Goal: Find specific page/section: Find specific page/section

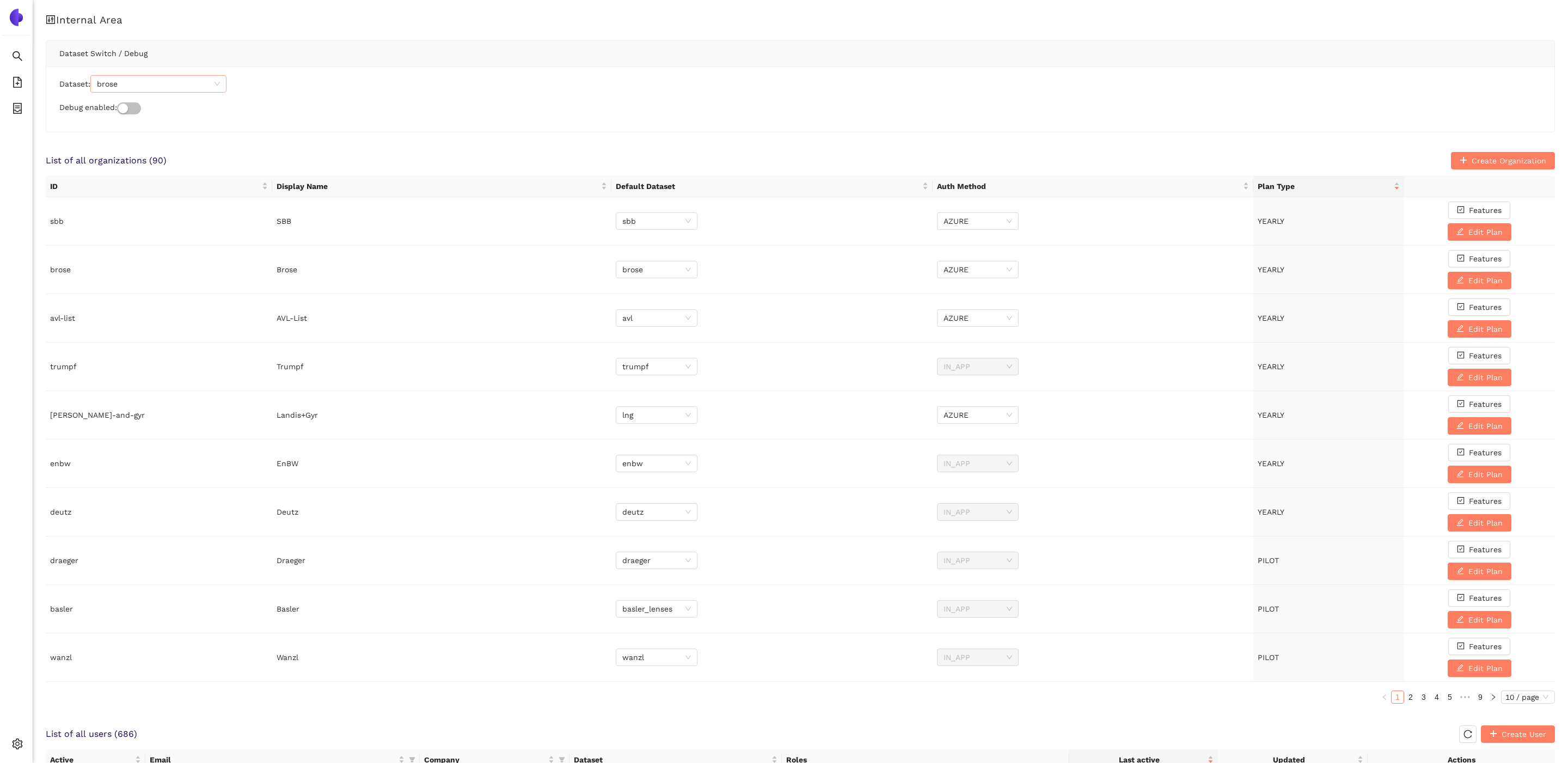
click at [202, 89] on span "brose" at bounding box center [158, 83] width 123 height 16
click at [143, 178] on div "zeiss" at bounding box center [161, 177] width 123 height 12
click at [18, 106] on icon "container" at bounding box center [18, 108] width 11 height 11
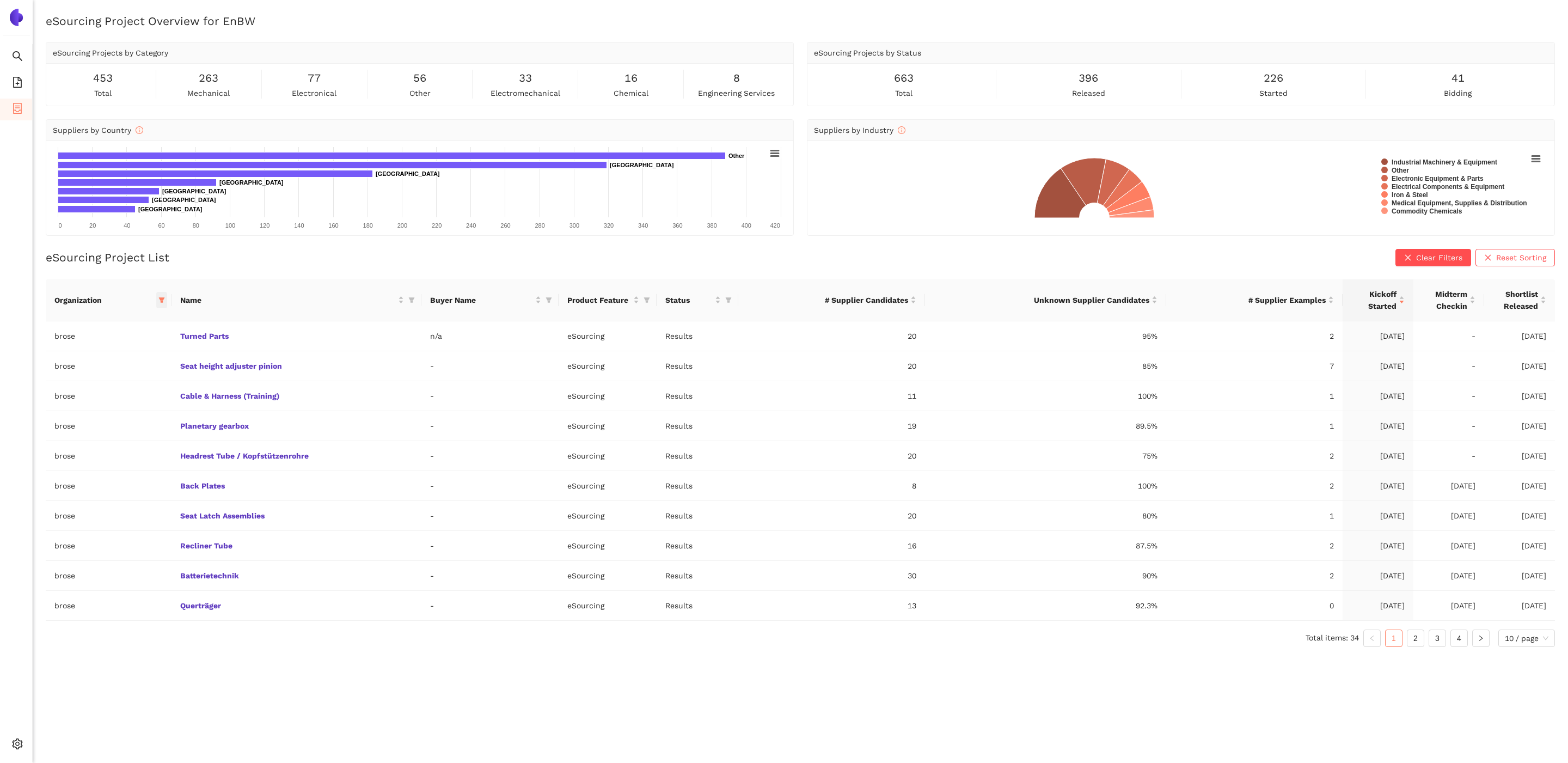
click at [163, 298] on icon "filter" at bounding box center [161, 300] width 7 height 7
click at [110, 363] on li "burckhardt" at bounding box center [122, 361] width 127 height 18
checkbox input "true"
click at [103, 350] on span "brose" at bounding box center [122, 344] width 114 height 12
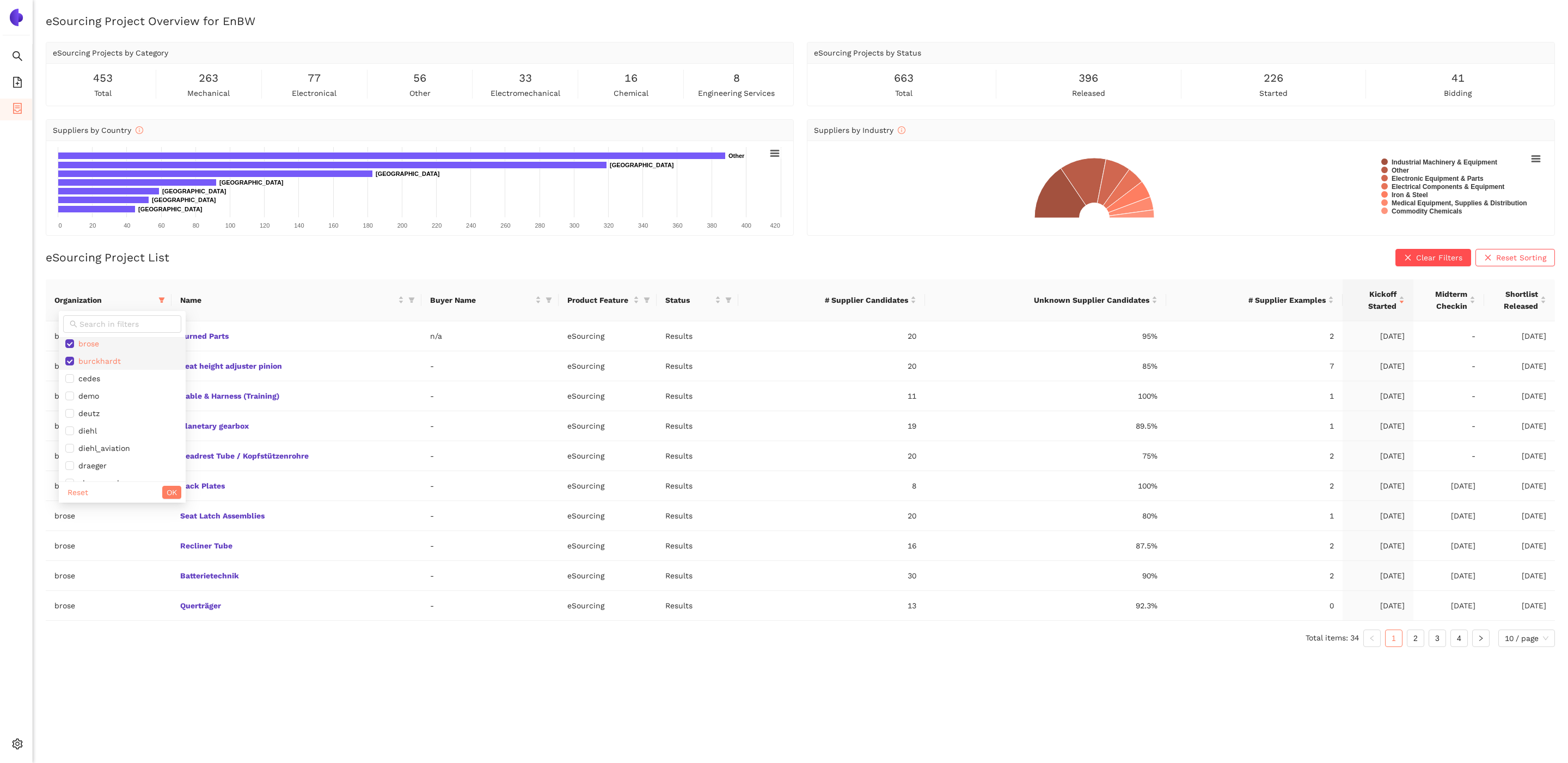
checkbox input "false"
click at [103, 365] on span "burckhardt" at bounding box center [97, 361] width 47 height 9
checkbox input "false"
click at [100, 450] on span "zeiss" at bounding box center [122, 453] width 114 height 12
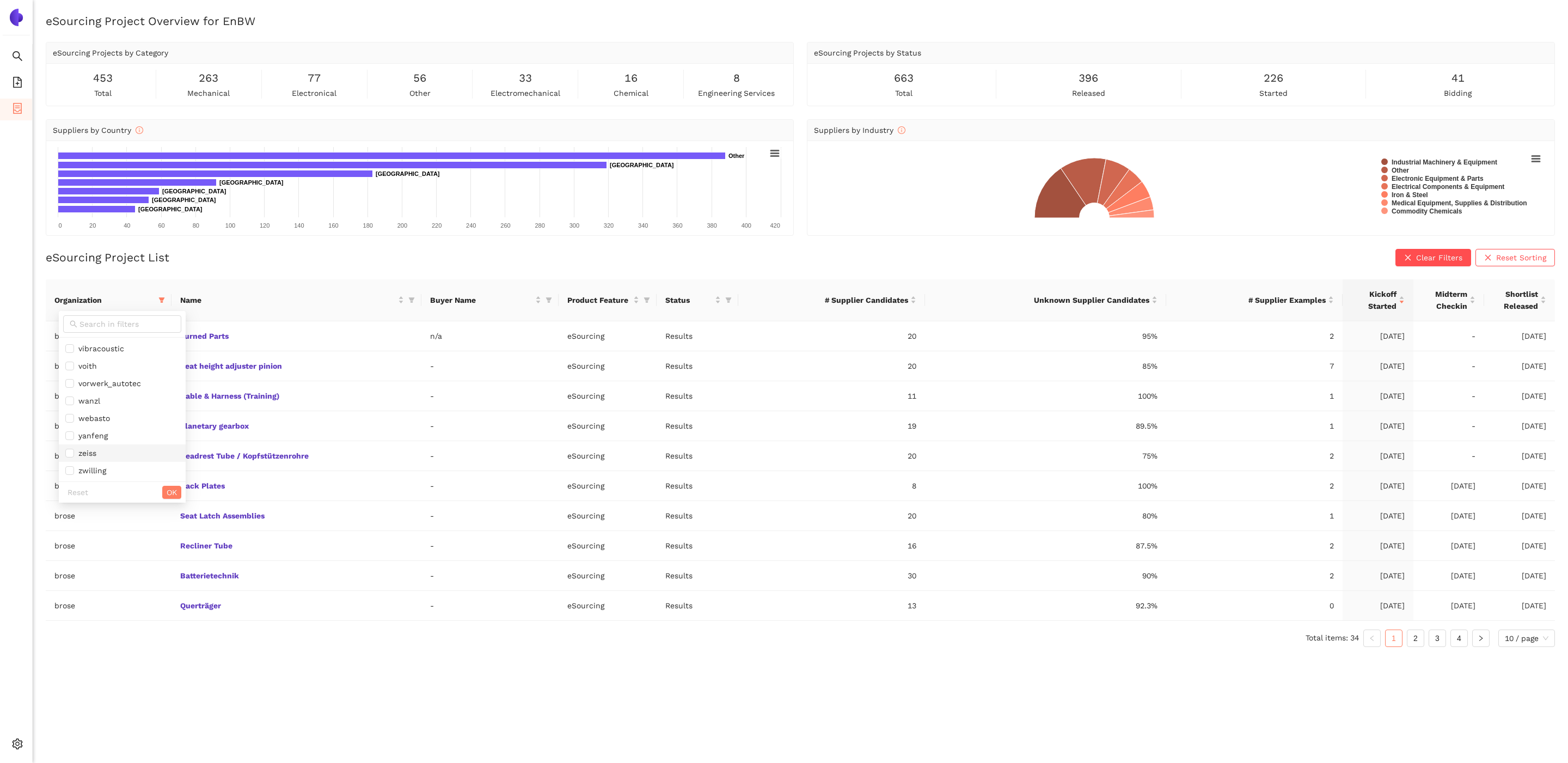
checkbox input "true"
click at [167, 490] on span "OK" at bounding box center [172, 493] width 10 height 12
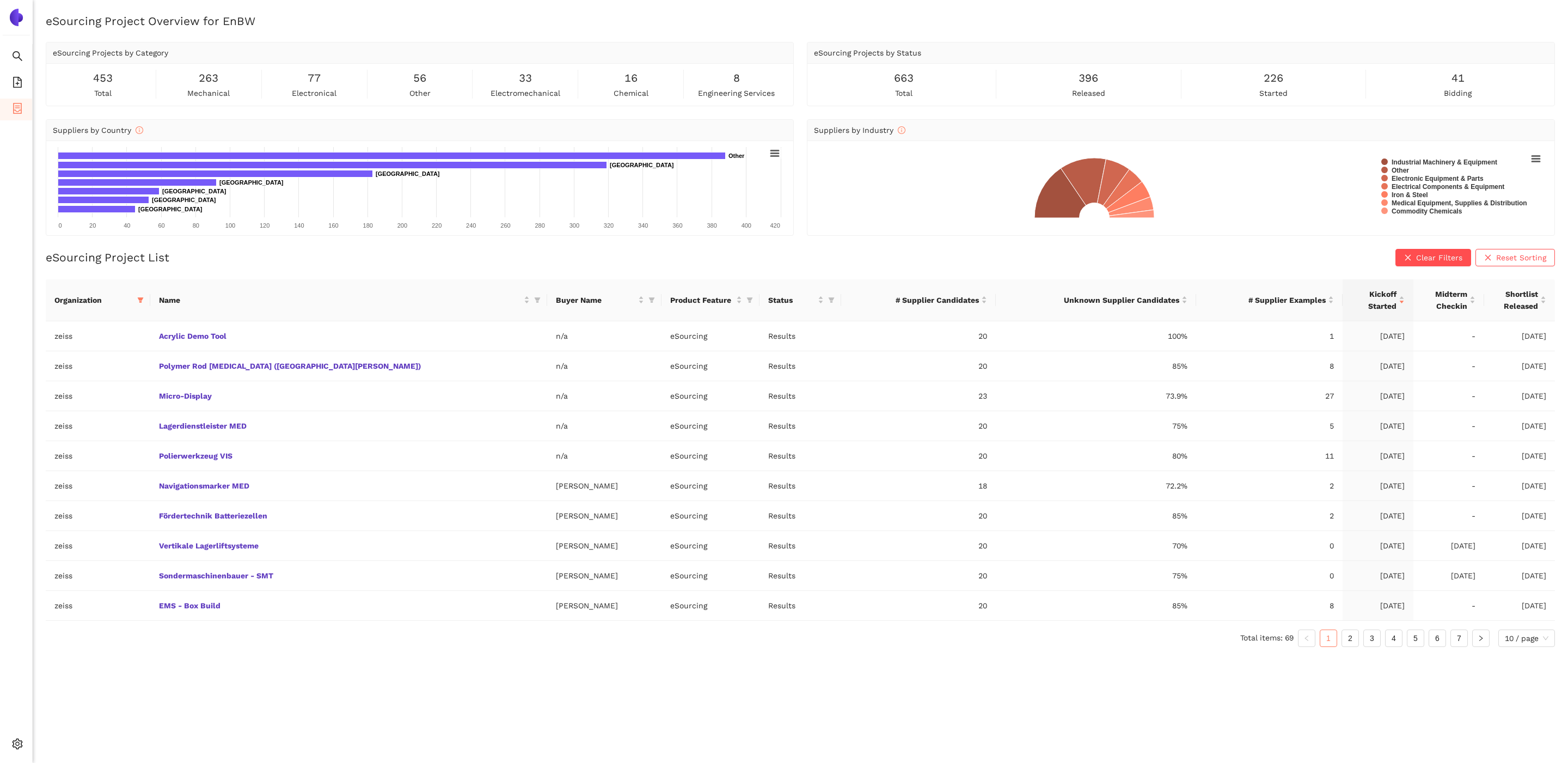
click at [238, 680] on div "eSourcing Project Overview for EnBW eSourcing Projects by Category 453 total 26…" at bounding box center [800, 394] width 1535 height 763
click at [0, 0] on link "Navigationsmarker MED" at bounding box center [0, 0] width 0 height 0
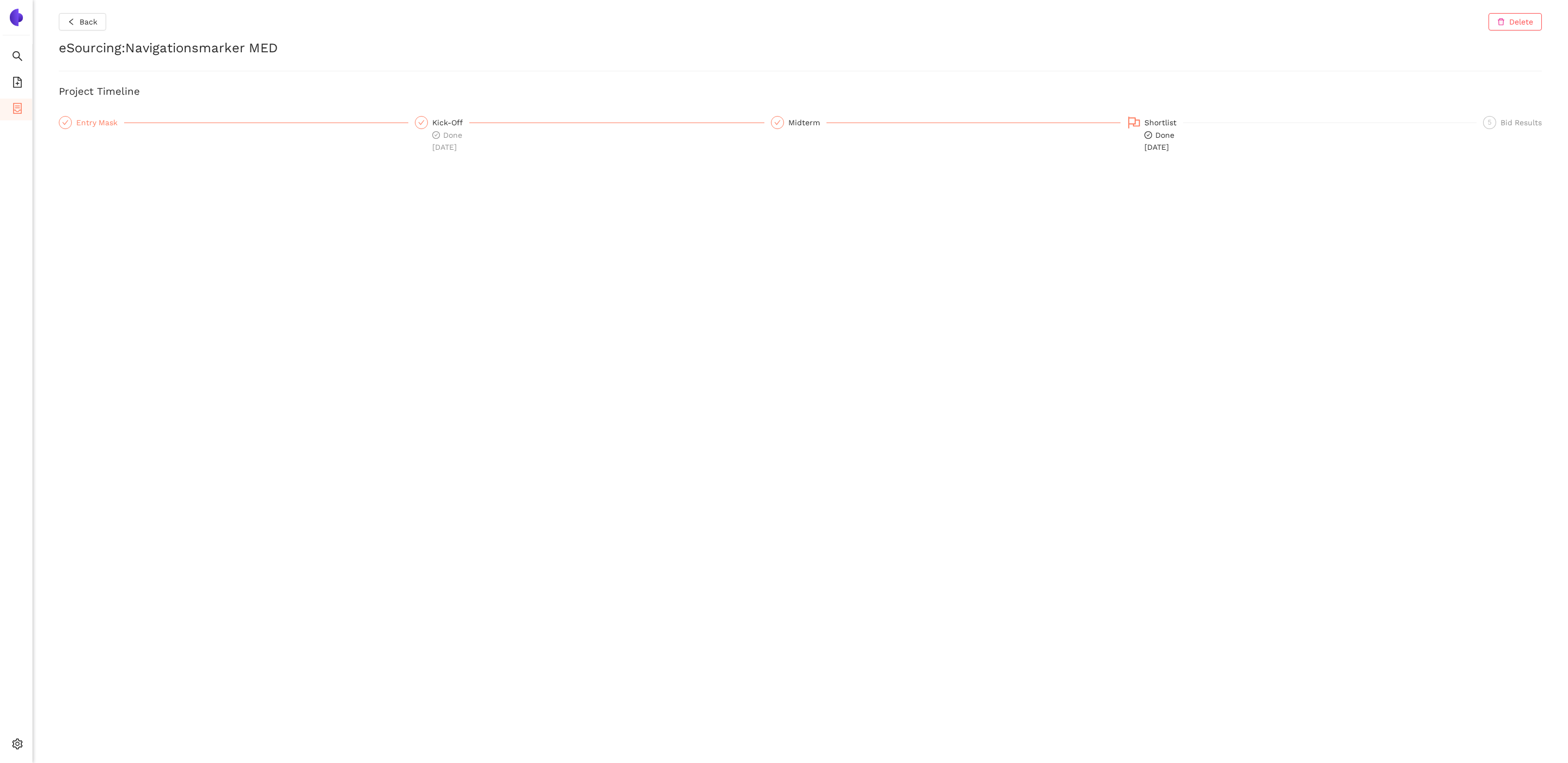
click at [98, 125] on div "Entry Mask" at bounding box center [100, 122] width 48 height 13
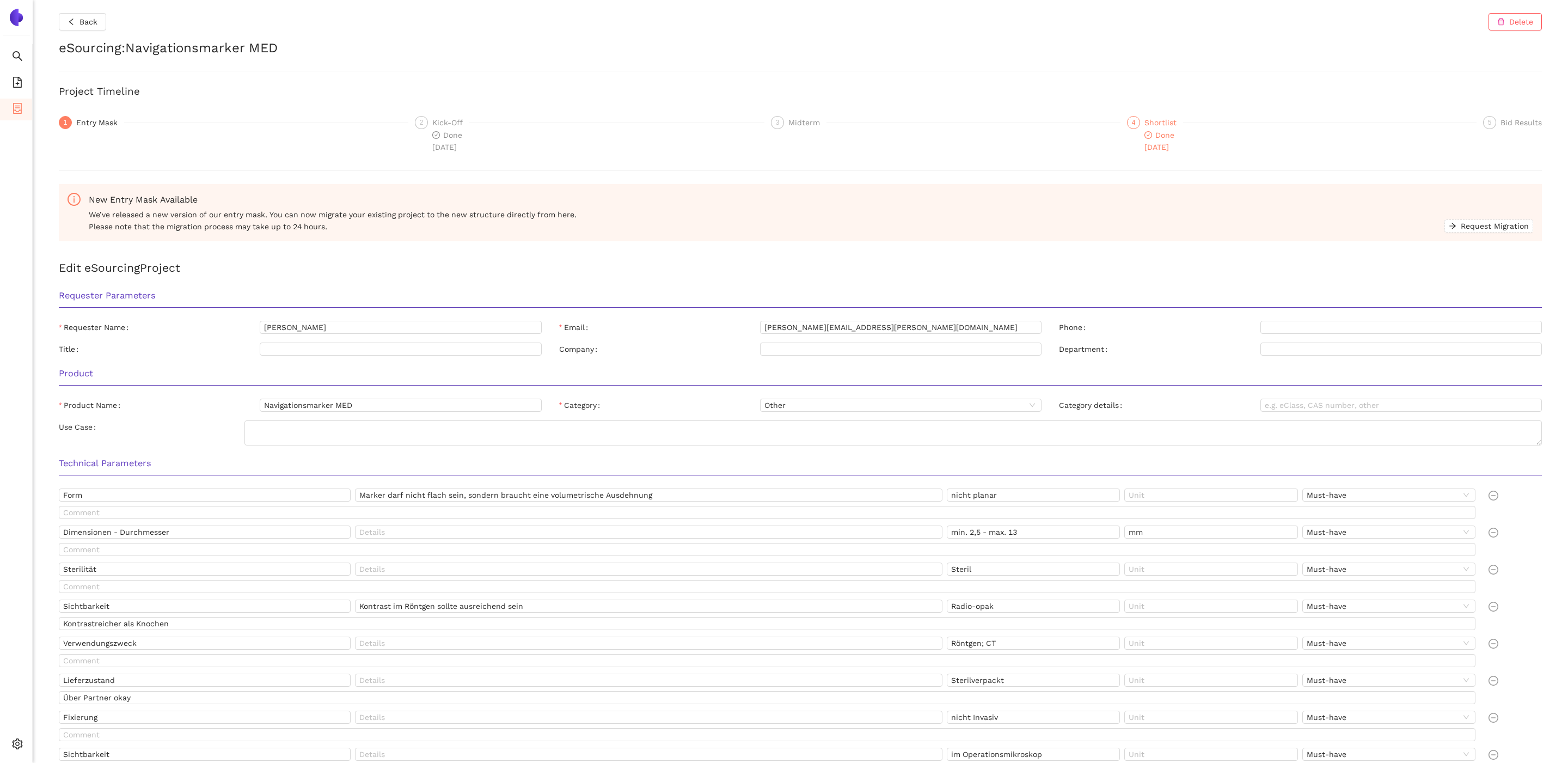
click at [1178, 134] on div "Done [DATE]" at bounding box center [1164, 141] width 39 height 24
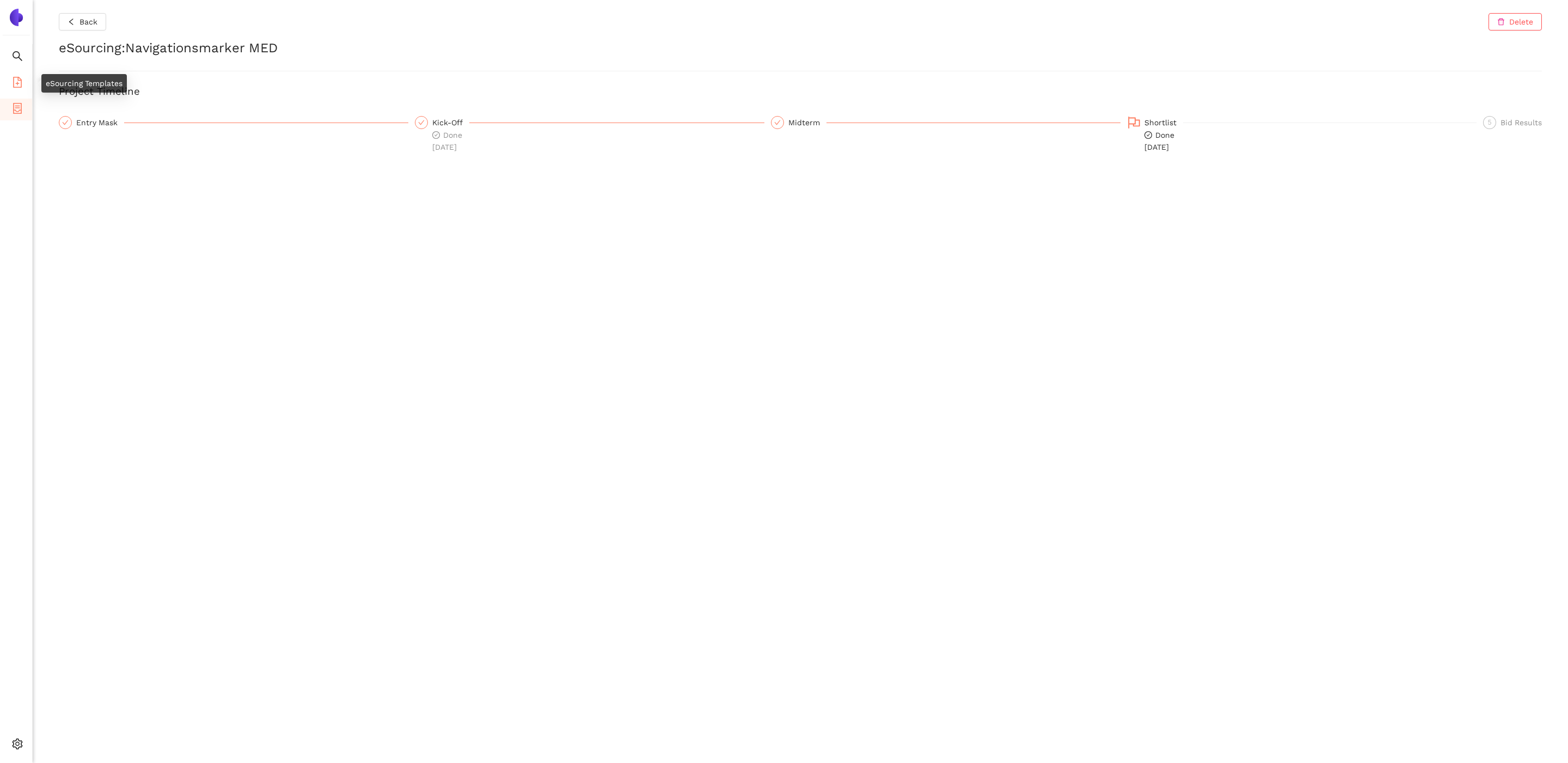
click at [18, 90] on span "file-add" at bounding box center [18, 84] width 11 height 22
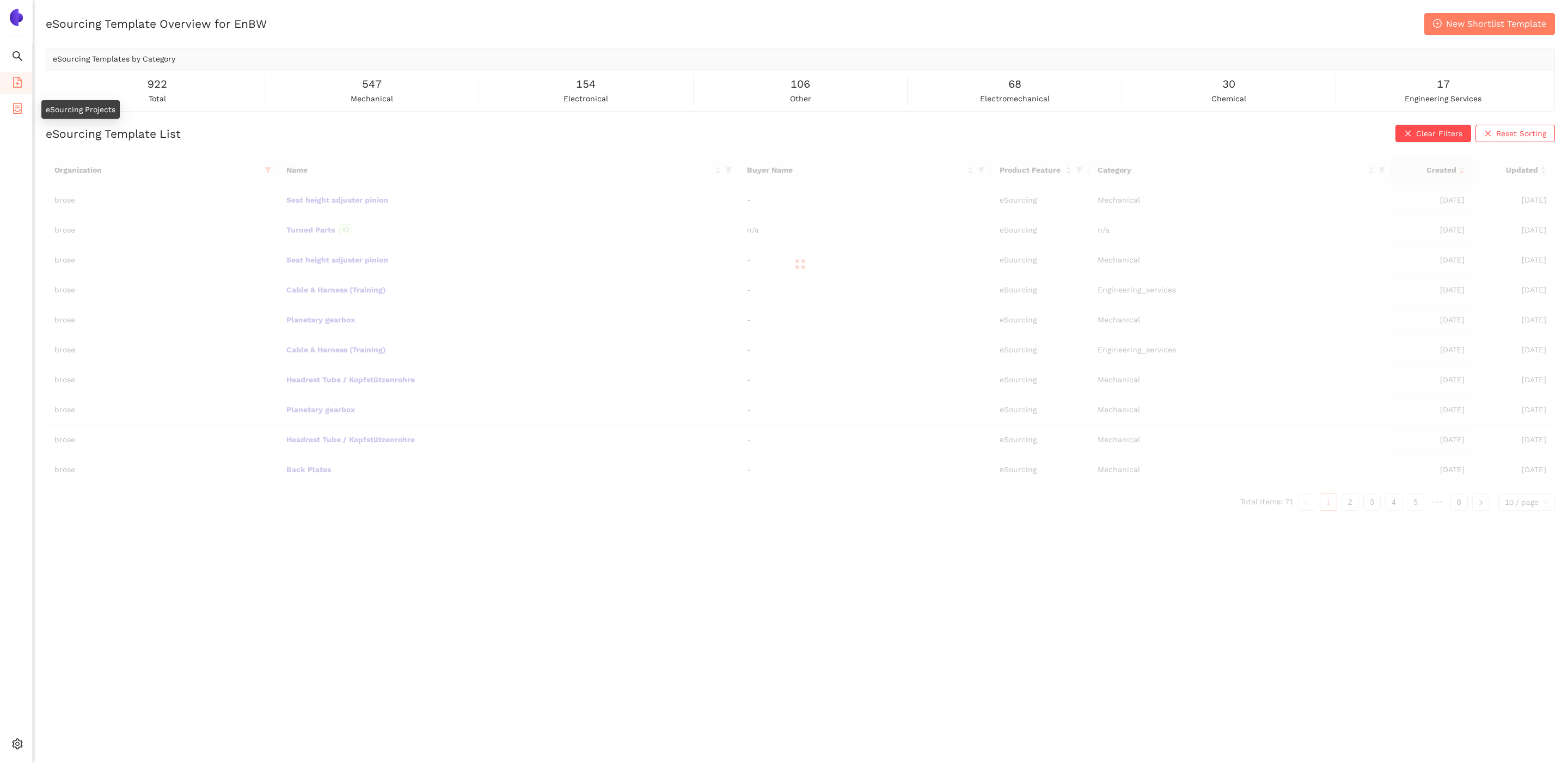
click at [18, 111] on icon "container" at bounding box center [17, 108] width 9 height 11
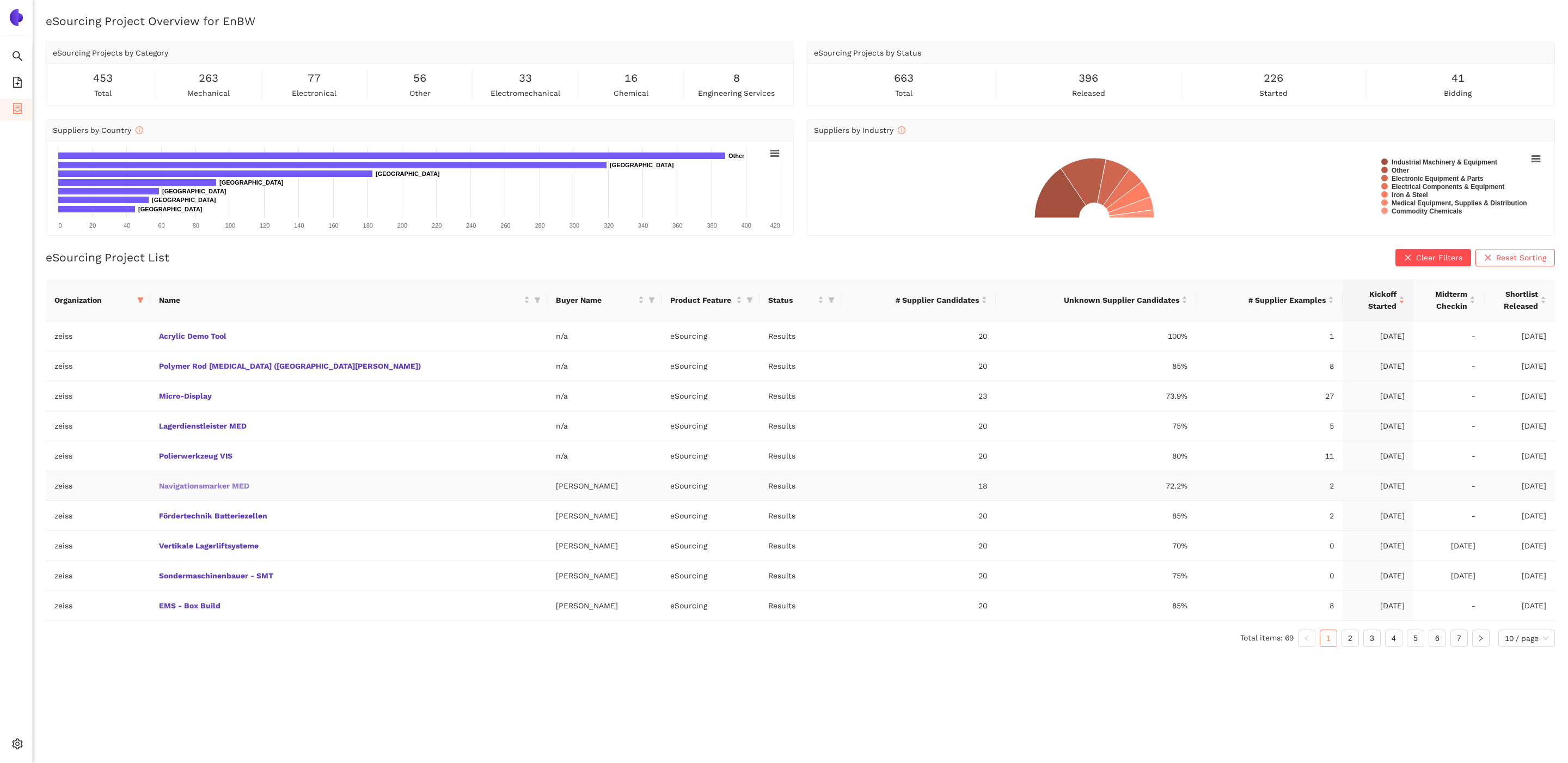
click at [0, 0] on link "Navigationsmarker MED" at bounding box center [0, 0] width 0 height 0
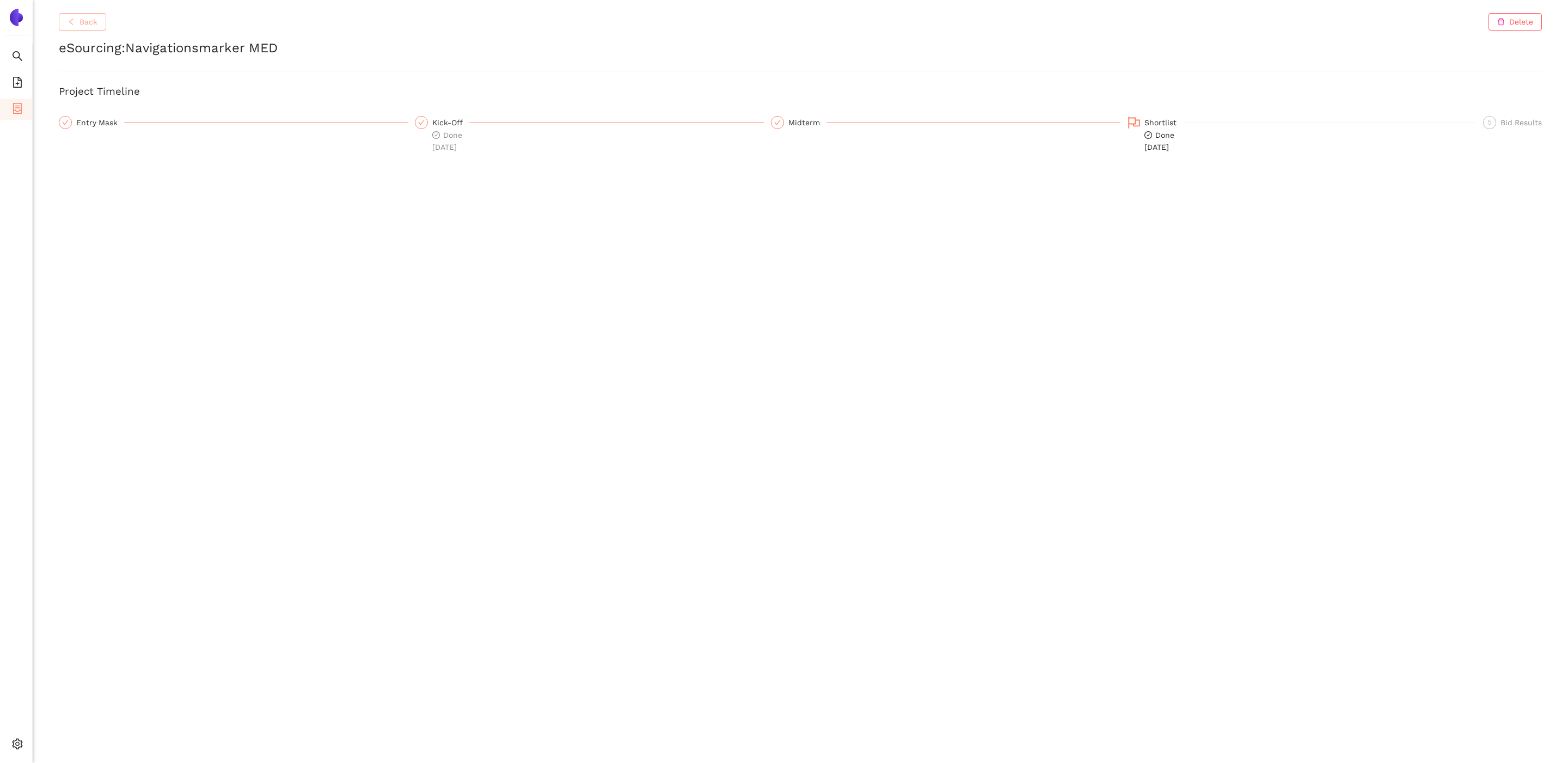
click at [85, 26] on span "Back" at bounding box center [89, 22] width 18 height 12
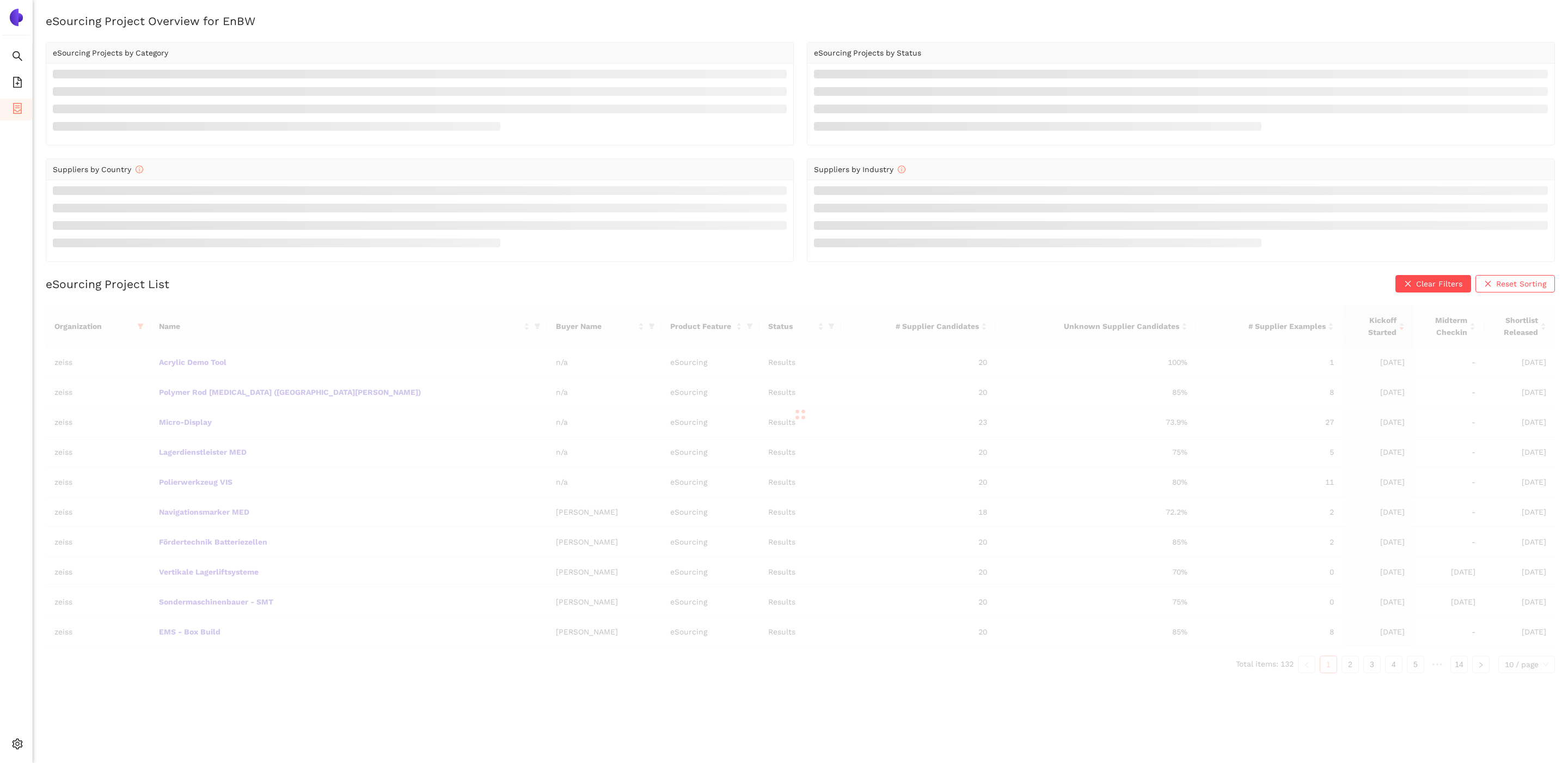
click at [14, 111] on icon "container" at bounding box center [18, 108] width 11 height 11
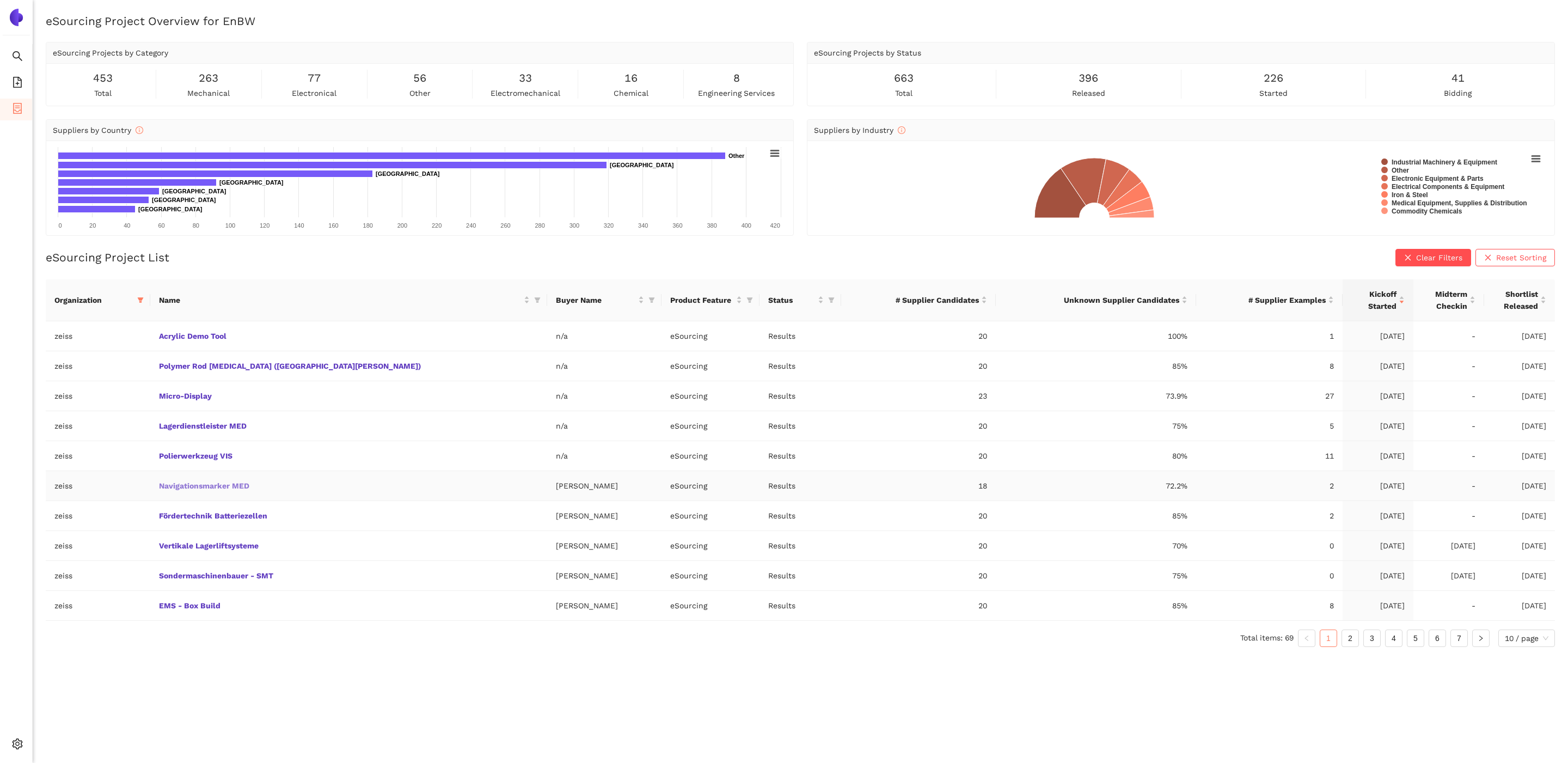
click at [0, 0] on link "Navigationsmarker MED" at bounding box center [0, 0] width 0 height 0
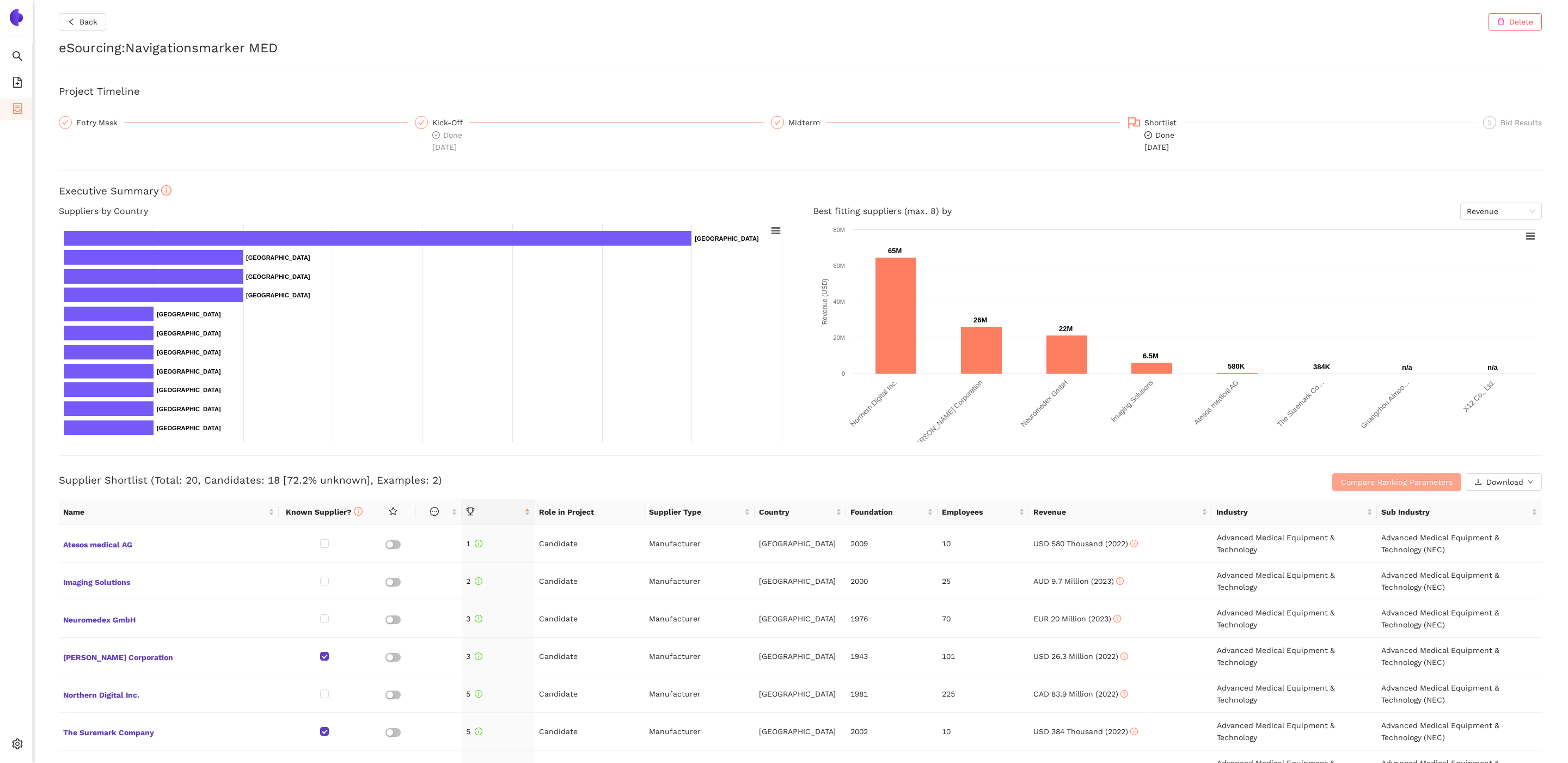
click at [1417, 487] on span "Compare Ranking Parameters" at bounding box center [1396, 482] width 111 height 12
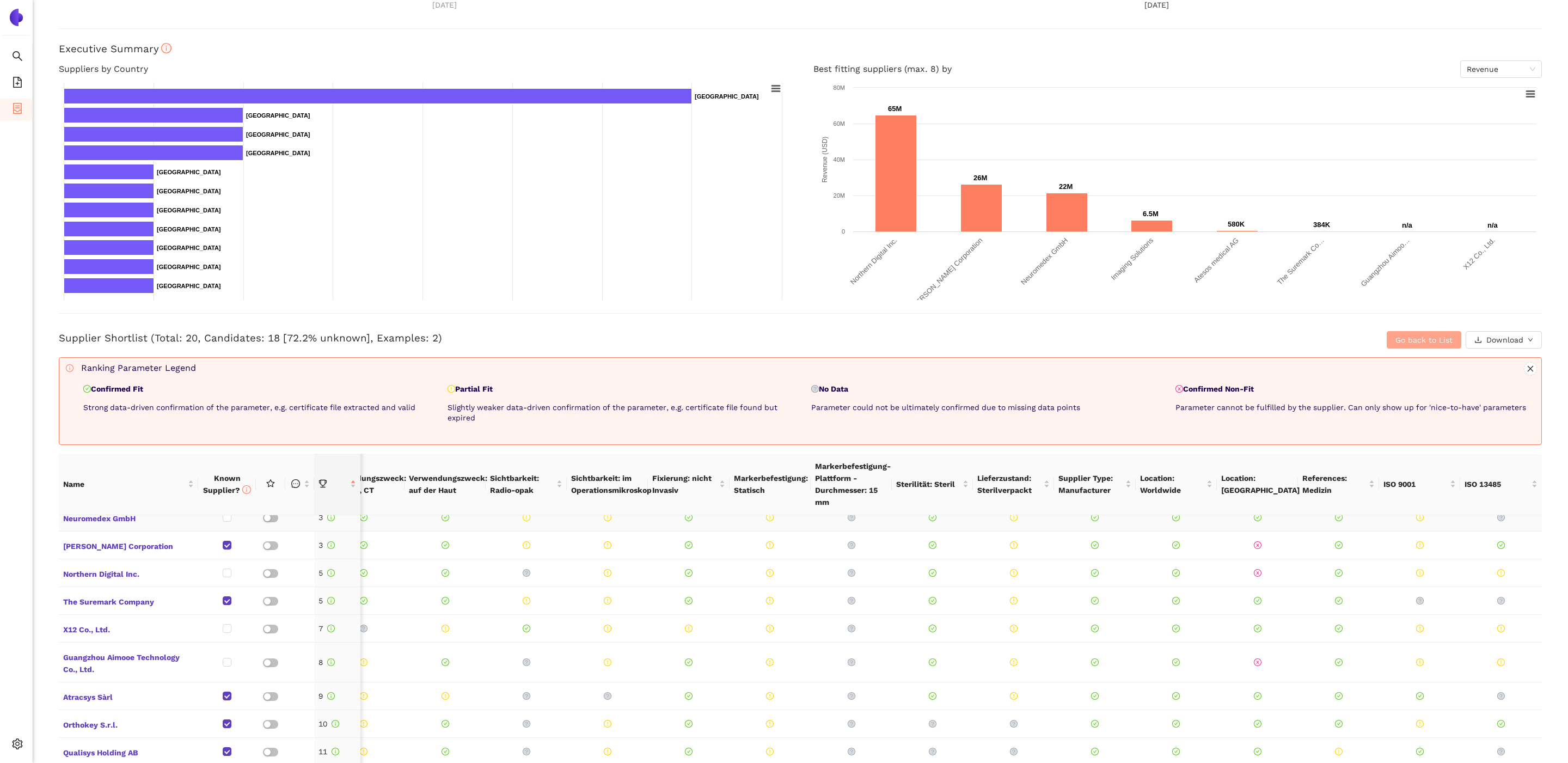
scroll to position [0, 281]
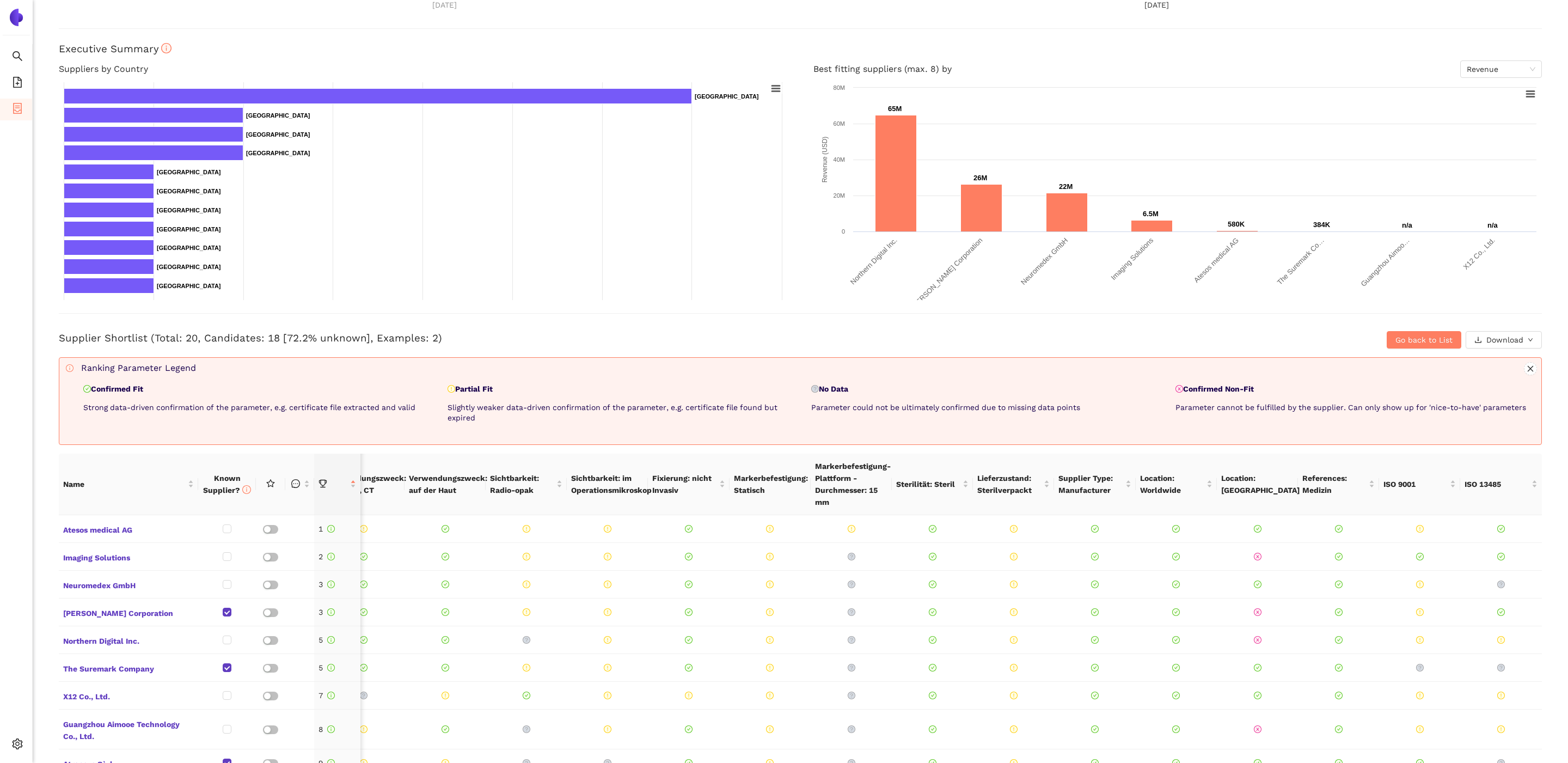
click at [1556, 372] on div "Back Delete eSourcing : Navigationsmarker MED Project Timeline Entry Mask Kick-…" at bounding box center [800, 381] width 1535 height 763
